Goal: Task Accomplishment & Management: Manage account settings

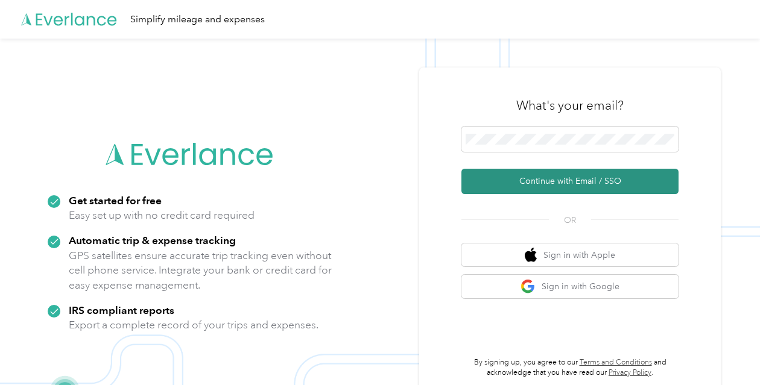
click at [584, 176] on button "Continue with Email / SSO" at bounding box center [569, 181] width 217 height 25
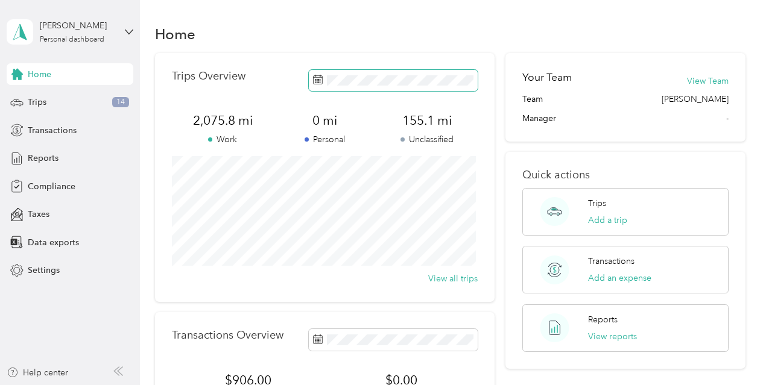
click at [419, 87] on span at bounding box center [393, 80] width 169 height 21
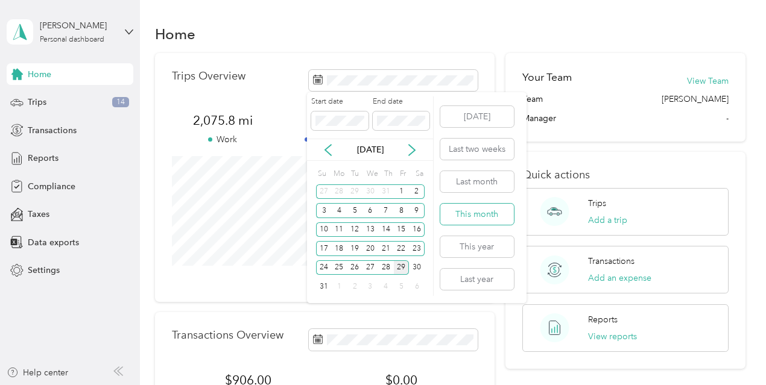
click at [469, 220] on button "This month" at bounding box center [477, 214] width 74 height 21
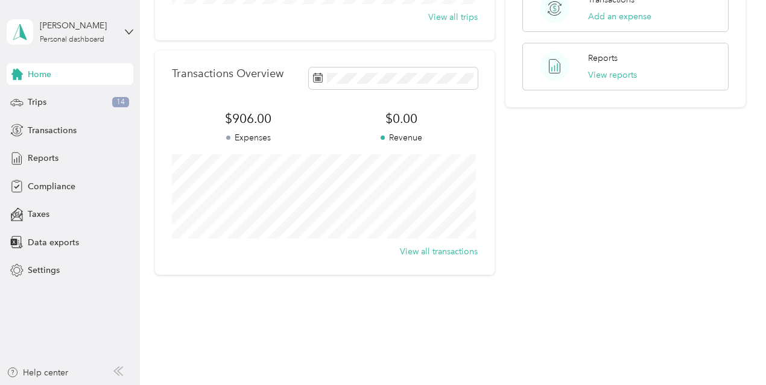
scroll to position [276, 0]
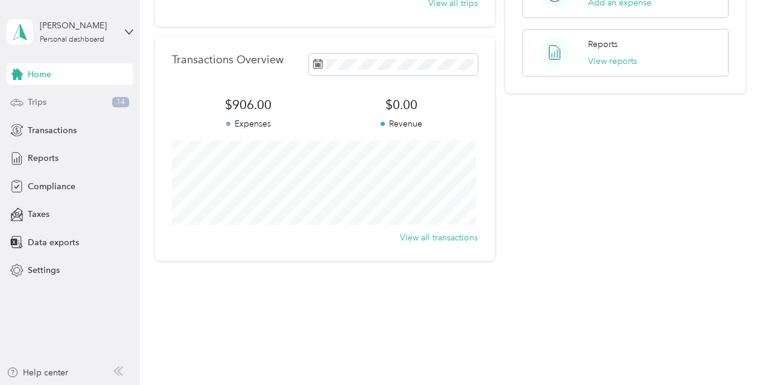
click at [34, 98] on span "Trips" at bounding box center [37, 102] width 19 height 13
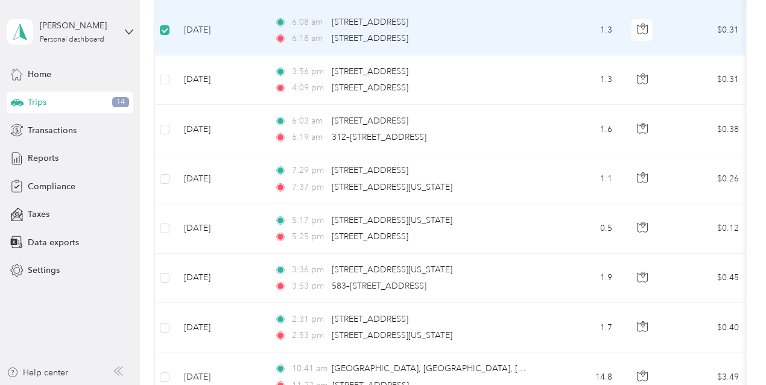
scroll to position [314, 0]
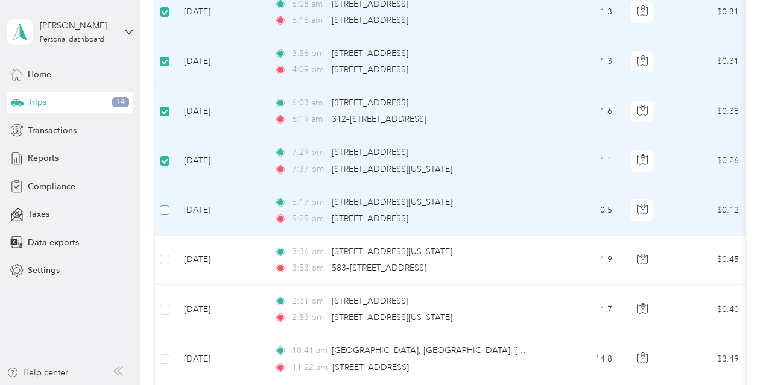
click at [162, 213] on label at bounding box center [165, 210] width 10 height 13
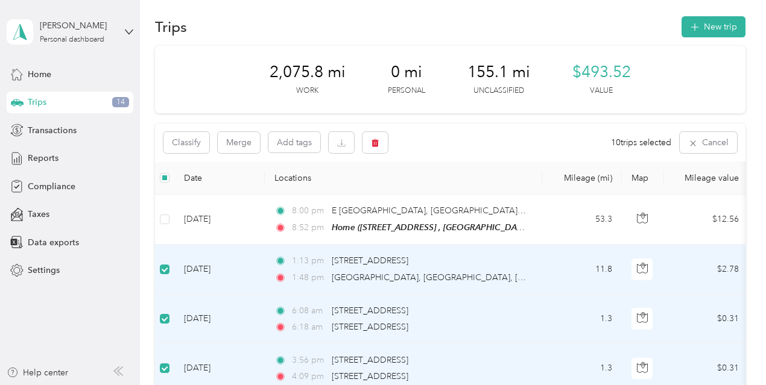
scroll to position [0, 0]
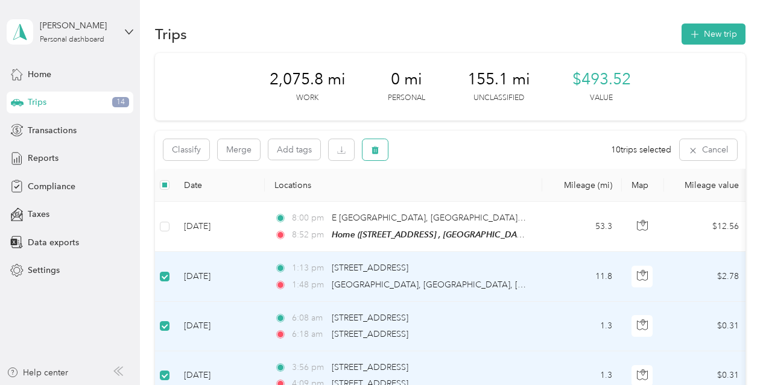
click at [373, 153] on icon "button" at bounding box center [375, 151] width 7 height 8
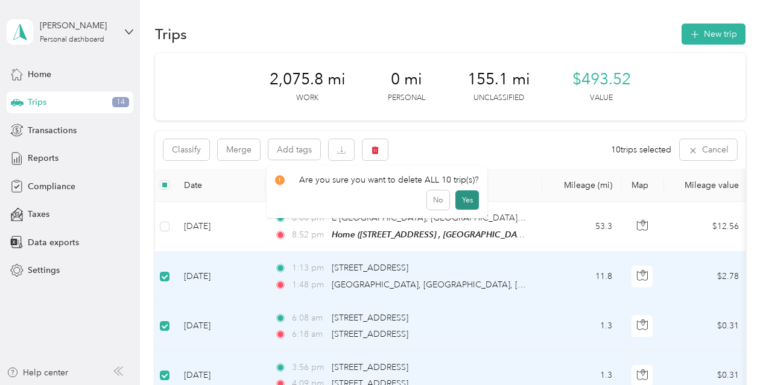
click at [461, 192] on button "Yes" at bounding box center [467, 200] width 24 height 19
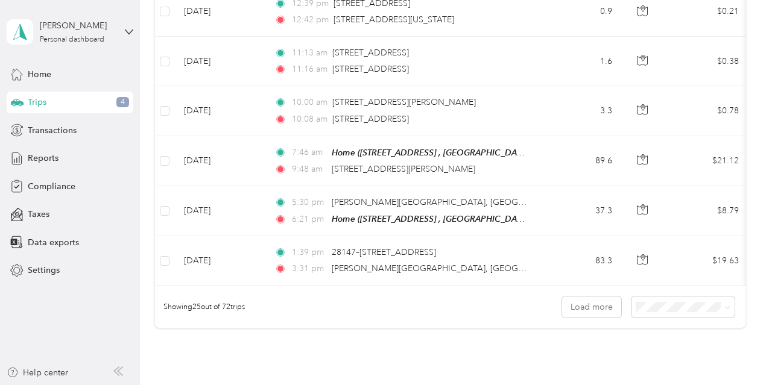
scroll to position [1165, 0]
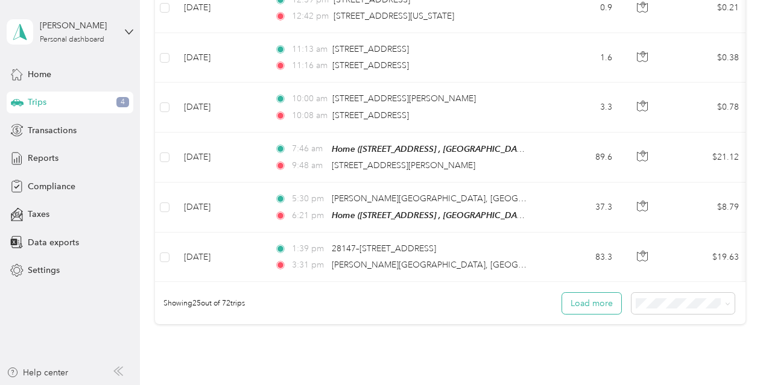
click at [601, 302] on button "Load more" at bounding box center [591, 303] width 59 height 21
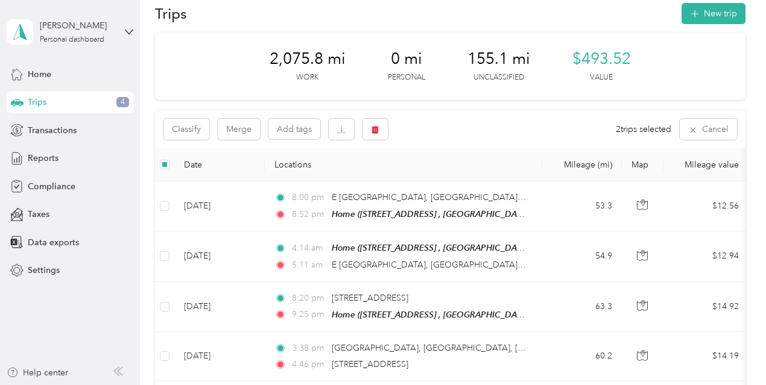
scroll to position [0, 0]
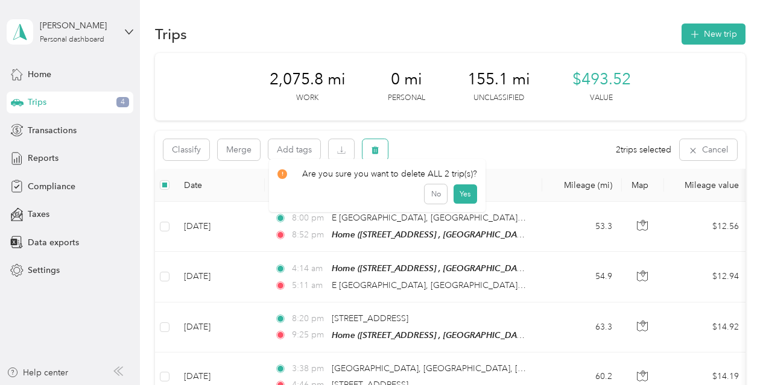
click at [372, 155] on button "button" at bounding box center [374, 149] width 25 height 21
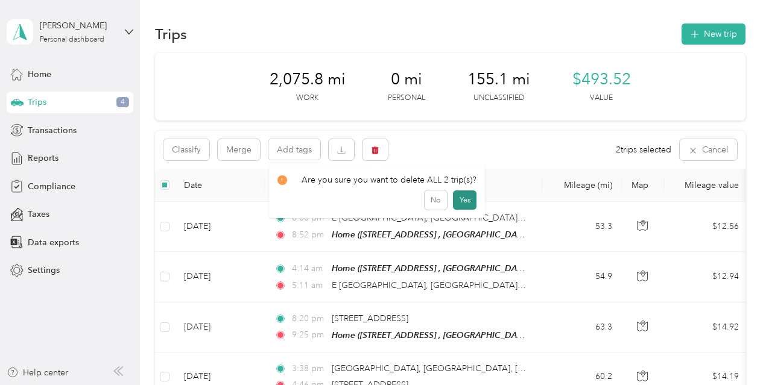
click at [458, 203] on button "Yes" at bounding box center [465, 200] width 24 height 19
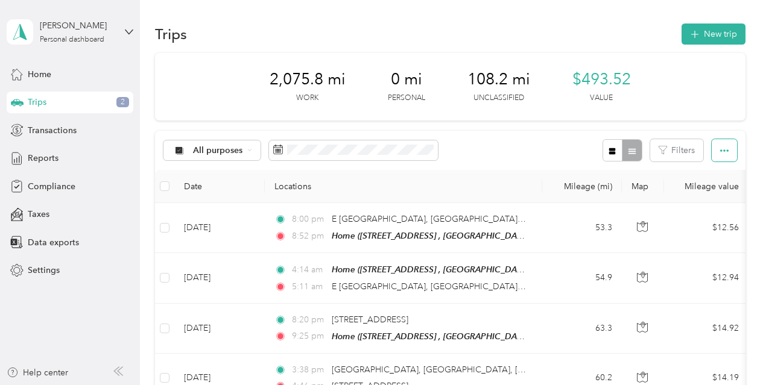
click at [721, 147] on icon "button" at bounding box center [724, 151] width 8 height 8
click at [549, 152] on div "All purposes Filters" at bounding box center [450, 150] width 590 height 39
click at [609, 153] on icon "button" at bounding box center [612, 151] width 7 height 7
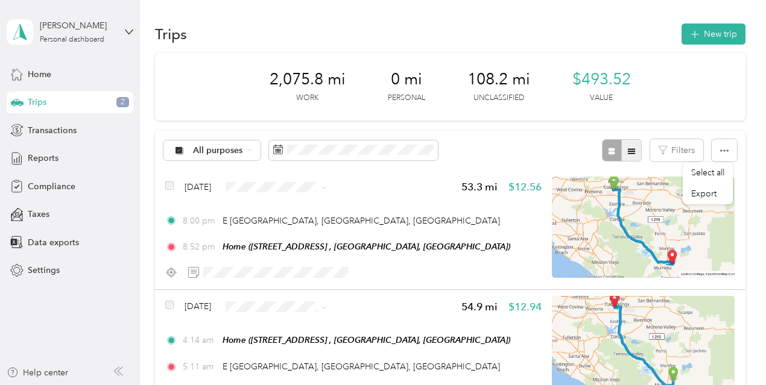
click at [628, 151] on icon "button" at bounding box center [631, 150] width 7 height 5
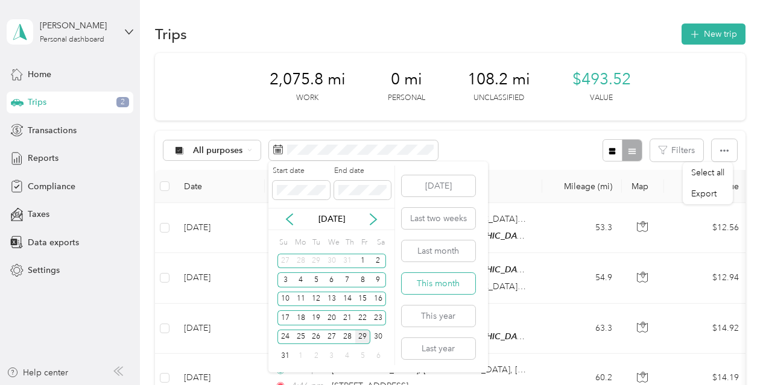
click at [452, 284] on button "This month" at bounding box center [439, 283] width 74 height 21
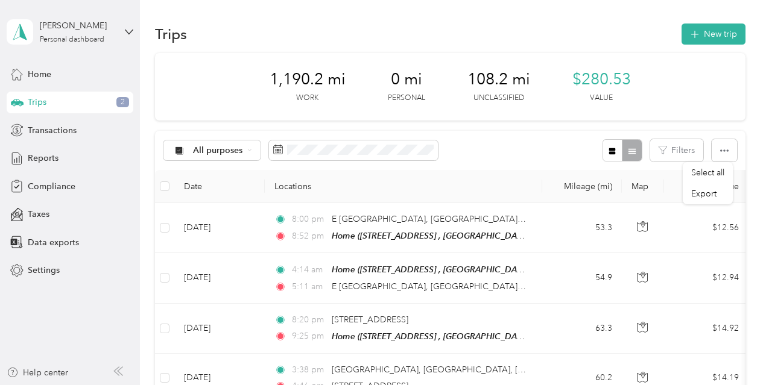
click at [698, 101] on div "1,190.2 mi Work 0 mi Personal 108.2 mi Unclassified $280.53 Value" at bounding box center [450, 87] width 590 height 68
click at [214, 141] on div "All purposes" at bounding box center [212, 151] width 98 height 21
click at [178, 190] on icon at bounding box center [179, 192] width 9 height 9
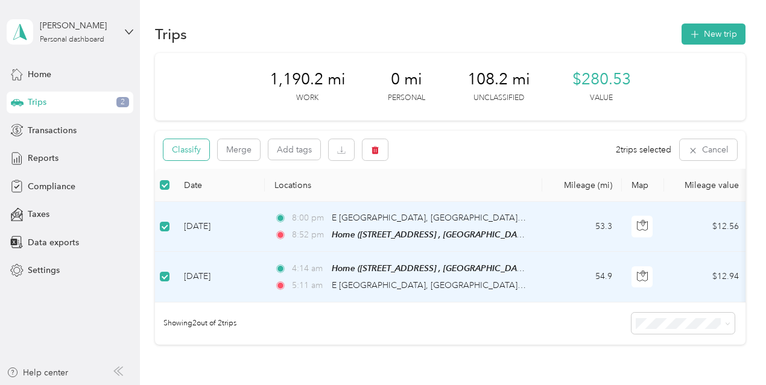
click at [183, 148] on button "Classify" at bounding box center [186, 149] width 46 height 21
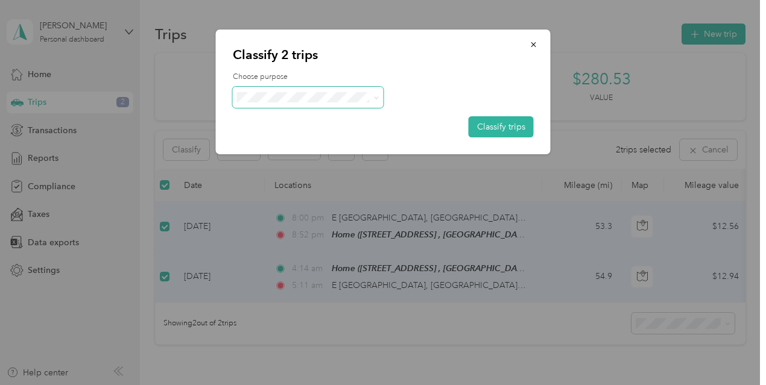
click at [367, 107] on span at bounding box center [308, 97] width 151 height 21
click at [370, 94] on span at bounding box center [374, 97] width 10 height 13
click at [372, 100] on span at bounding box center [374, 97] width 10 height 13
click at [309, 120] on span "Whirlpool" at bounding box center [318, 119] width 112 height 13
click at [501, 122] on button "Classify trips" at bounding box center [501, 126] width 65 height 21
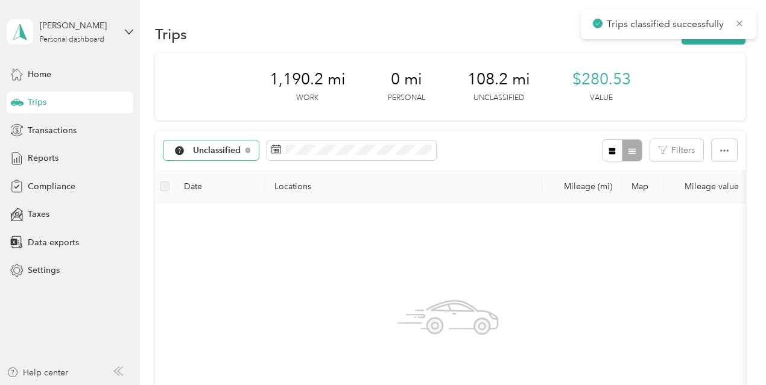
click at [229, 150] on span "Unclassified" at bounding box center [217, 151] width 48 height 8
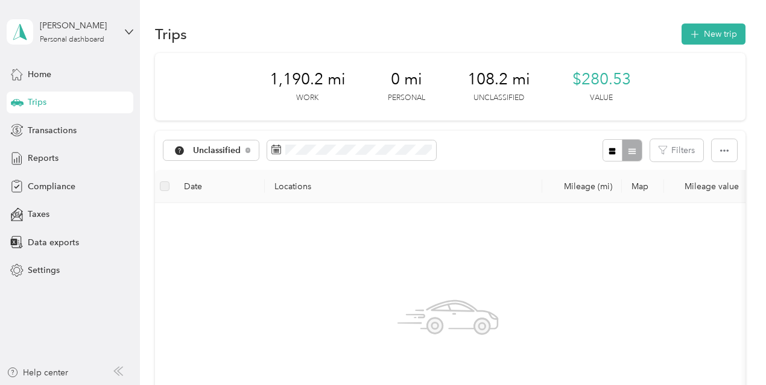
click at [216, 217] on li "Whirlpool" at bounding box center [213, 213] width 101 height 21
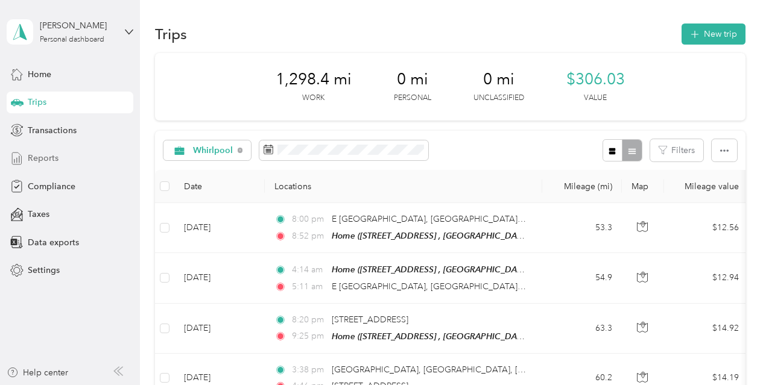
click at [39, 157] on span "Reports" at bounding box center [43, 158] width 31 height 13
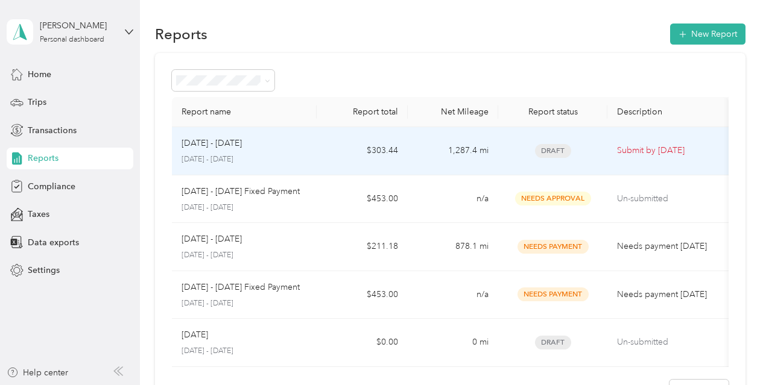
click at [302, 156] on p "[DATE] - [DATE]" at bounding box center [245, 159] width 126 height 11
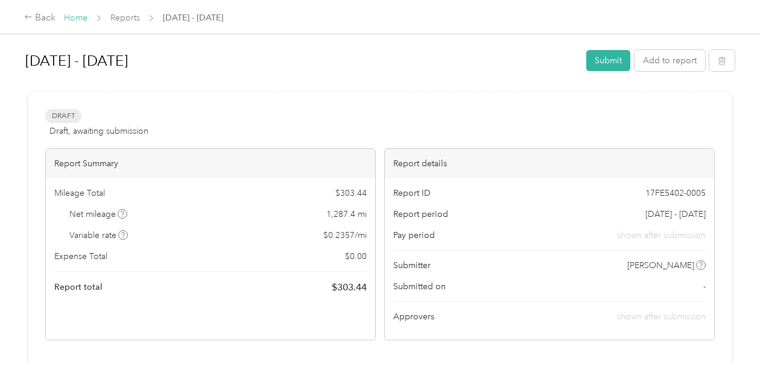
click at [75, 15] on link "Home" at bounding box center [76, 18] width 24 height 10
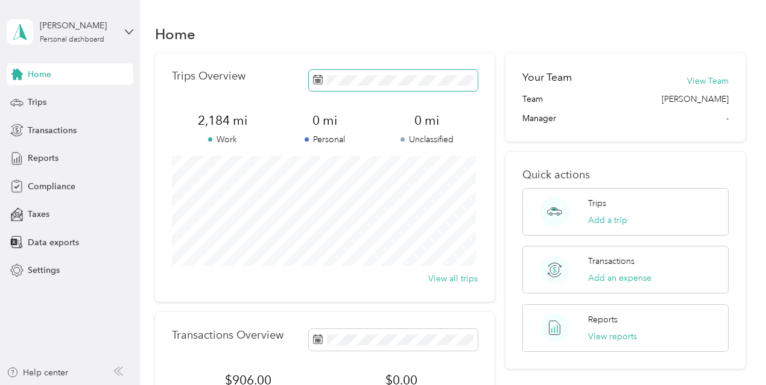
click at [419, 74] on span at bounding box center [393, 80] width 169 height 21
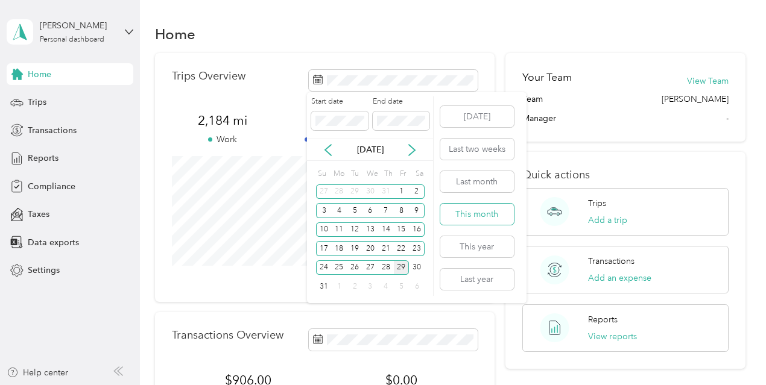
click at [479, 215] on button "This month" at bounding box center [477, 214] width 74 height 21
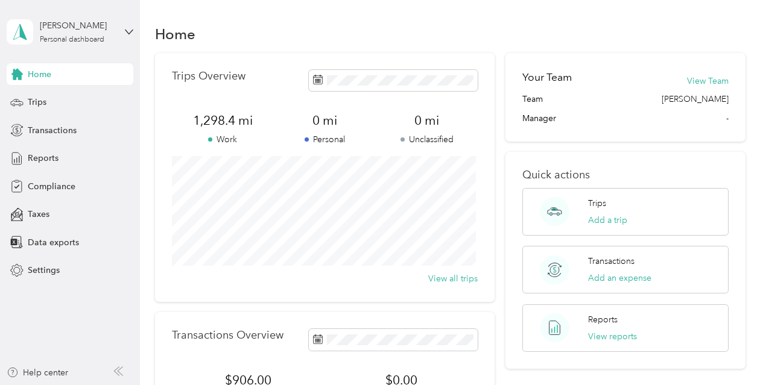
click at [244, 50] on section "Home Trips Overview 1,298.4 mi Work 0 mi Personal 0 mi Unclassified View all tr…" at bounding box center [450, 279] width 590 height 516
click at [41, 163] on span "Reports" at bounding box center [43, 158] width 31 height 13
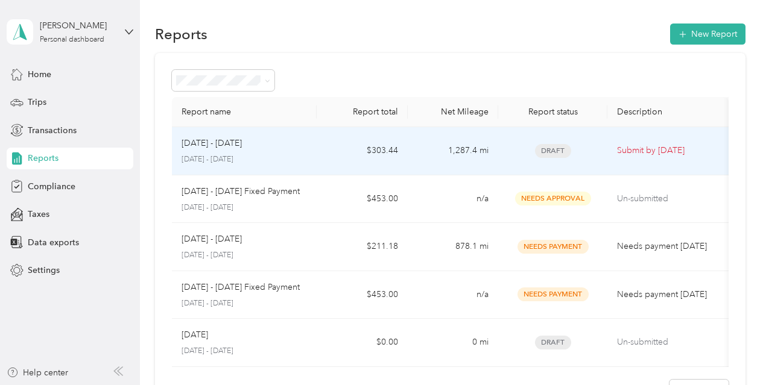
click at [482, 161] on td "1,287.4 mi" at bounding box center [453, 151] width 90 height 48
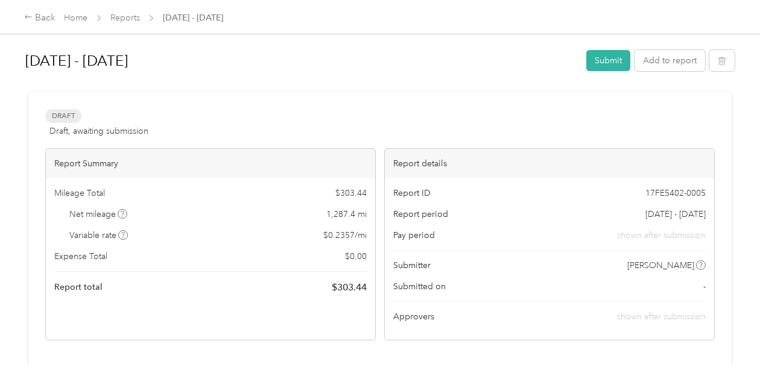
click at [743, 224] on div "Aug 1 - 31, 2025 Submit Add to report Draft Draft, awaiting submission View act…" at bounding box center [380, 182] width 760 height 364
click at [75, 17] on link "Home" at bounding box center [76, 18] width 24 height 10
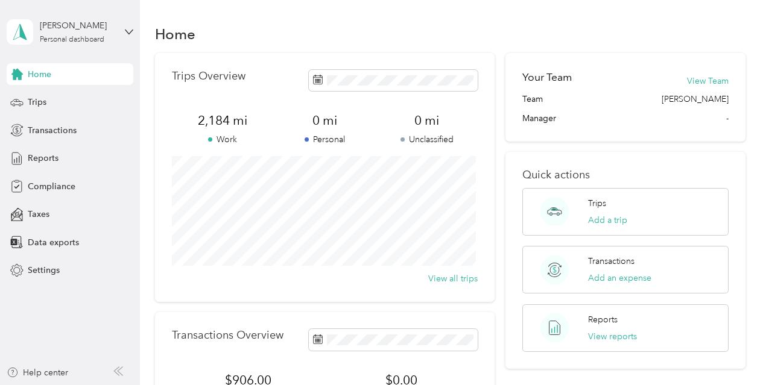
click at [326, 24] on div "Home" at bounding box center [450, 33] width 590 height 25
click at [89, 319] on aside "Jennifer D. Perry Personal dashboard Home Trips Transactions Reports Compliance…" at bounding box center [70, 192] width 140 height 385
click at [89, 282] on aside "Jennifer D. Perry Personal dashboard Home Trips Transactions Reports Compliance…" at bounding box center [70, 192] width 140 height 385
